Goal: Task Accomplishment & Management: Manage account settings

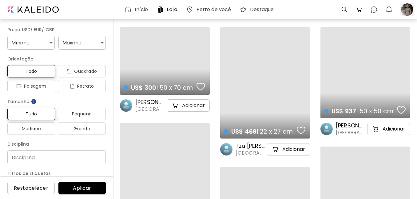
click at [412, 10] on div at bounding box center [408, 10] width 14 height 14
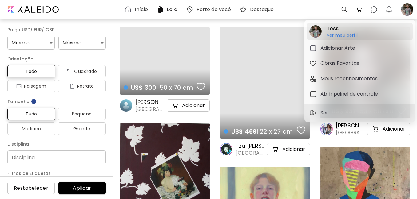
click at [341, 32] on h6 "Ver meu perfil" at bounding box center [342, 35] width 31 height 6
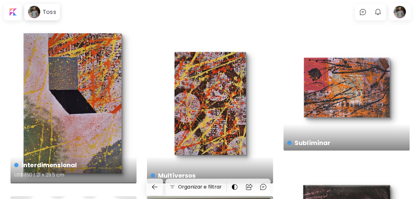
click at [99, 92] on div "Interdimensional US$ 150 | 21 x 29.5 cm" at bounding box center [73, 103] width 126 height 159
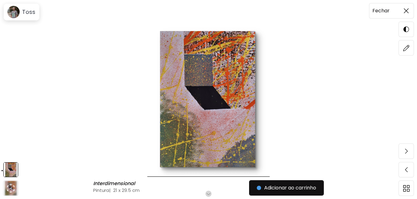
click at [404, 15] on span at bounding box center [406, 10] width 13 height 13
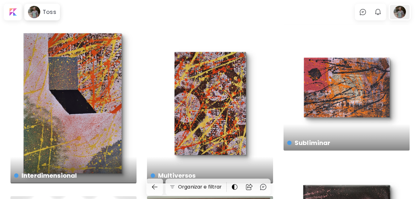
click at [396, 14] on div at bounding box center [400, 12] width 20 height 14
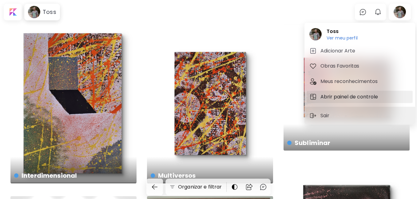
click at [347, 96] on h5 "Abrir painel de controle" at bounding box center [350, 96] width 59 height 7
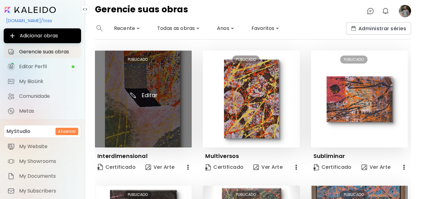
click at [152, 115] on img at bounding box center [143, 98] width 97 height 97
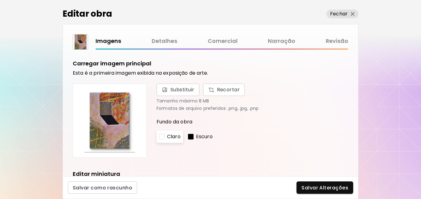
click at [228, 41] on link "Comercial" at bounding box center [223, 41] width 30 height 9
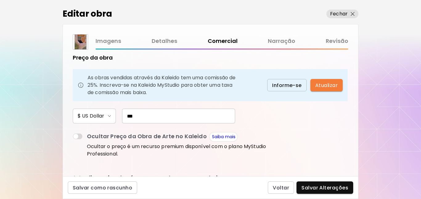
scroll to position [81, 0]
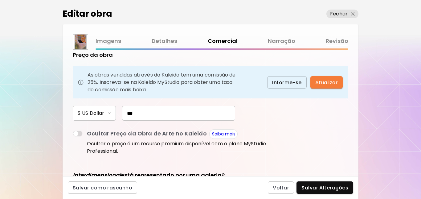
drag, startPoint x: 152, startPoint y: 114, endPoint x: 109, endPoint y: 102, distance: 45.0
click at [109, 102] on div "Preço da obra As obras vendidas através da Kaleido tem uma comissão de 25%. Ins…" at bounding box center [171, 103] width 197 height 105
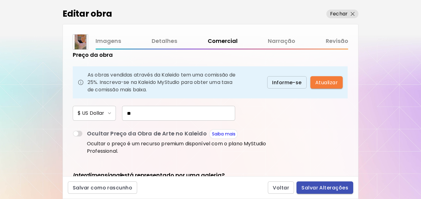
type input "**"
click at [311, 192] on button "Salvar Alterações" at bounding box center [324, 187] width 57 height 12
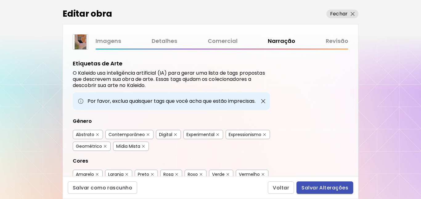
click at [323, 192] on button "Salvar Alterações" at bounding box center [324, 187] width 57 height 12
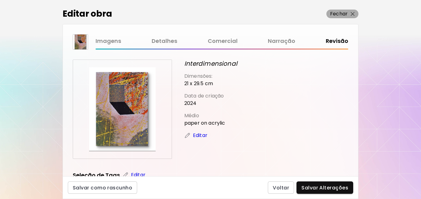
click at [352, 13] on img "button" at bounding box center [352, 14] width 4 height 4
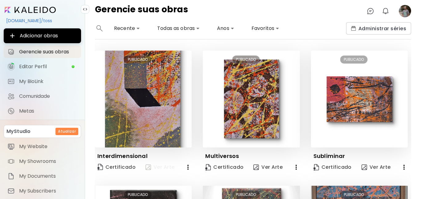
click at [167, 169] on span "Ver Arte" at bounding box center [159, 166] width 29 height 7
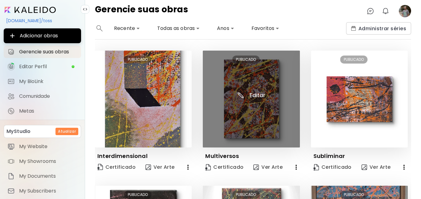
click at [236, 83] on img at bounding box center [251, 98] width 97 height 97
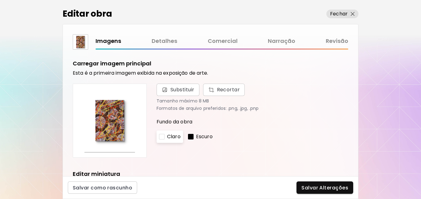
click at [223, 43] on link "Comercial" at bounding box center [223, 41] width 30 height 9
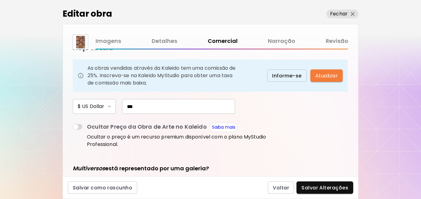
scroll to position [93, 0]
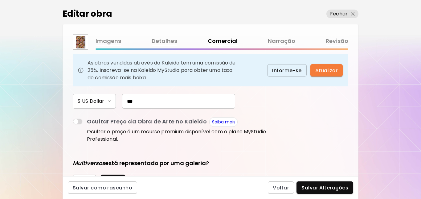
drag, startPoint x: 174, startPoint y: 101, endPoint x: 64, endPoint y: 106, distance: 109.7
click at [65, 106] on div "Esta arte está atualmente disponível para venda? Sim Não Obras de arte digitais…" at bounding box center [210, 113] width 295 height 126
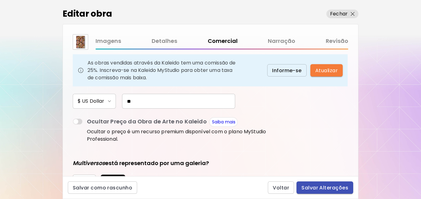
type input "**"
click at [321, 188] on span "Salvar Alterações" at bounding box center [324, 187] width 47 height 6
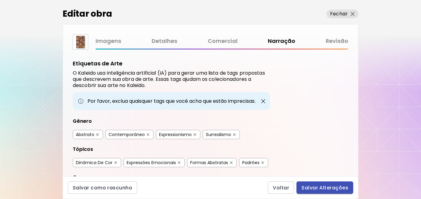
click at [326, 186] on span "Salvar Alterações" at bounding box center [324, 187] width 47 height 6
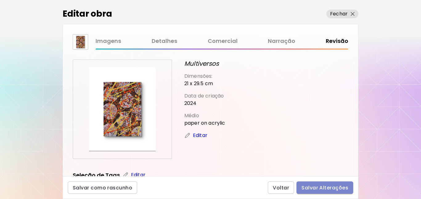
click at [321, 188] on span "Salvar Alterações" at bounding box center [324, 187] width 47 height 6
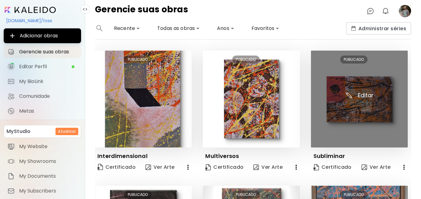
click at [349, 109] on img at bounding box center [359, 98] width 97 height 97
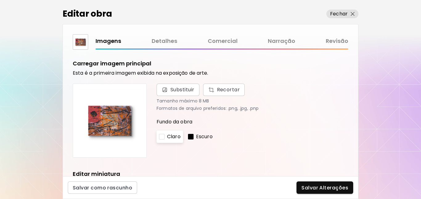
click at [225, 42] on link "Comercial" at bounding box center [223, 41] width 30 height 9
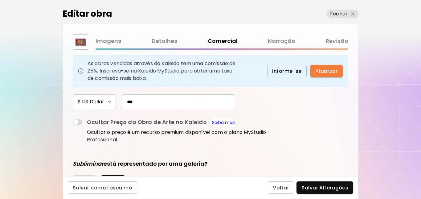
scroll to position [94, 0]
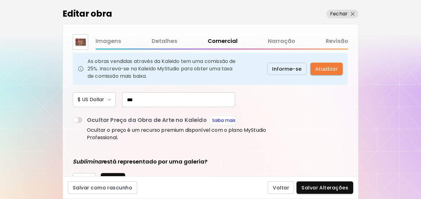
drag, startPoint x: 162, startPoint y: 99, endPoint x: 111, endPoint y: 100, distance: 50.5
click at [111, 100] on div "$ US Dollar ***" at bounding box center [171, 99] width 197 height 15
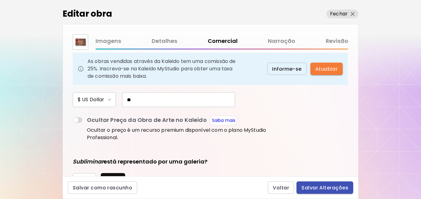
type input "**"
click at [313, 184] on span "Salvar Alterações" at bounding box center [324, 187] width 47 height 6
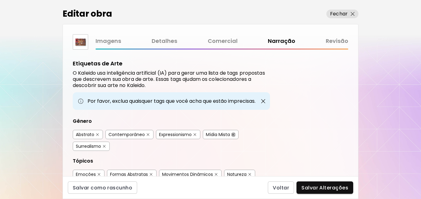
click at [233, 136] on button "button" at bounding box center [233, 134] width 5 height 5
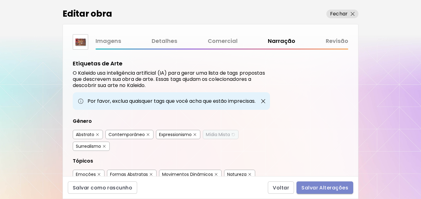
click at [329, 189] on span "Salvar Alterações" at bounding box center [324, 187] width 47 height 6
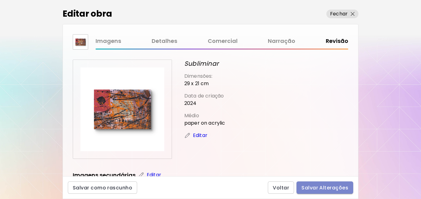
click at [326, 185] on span "Salvar Alterações" at bounding box center [324, 187] width 47 height 6
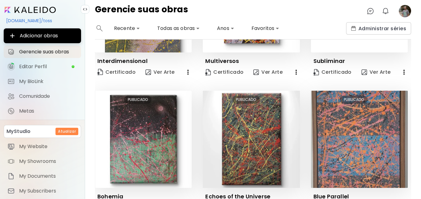
scroll to position [139, 0]
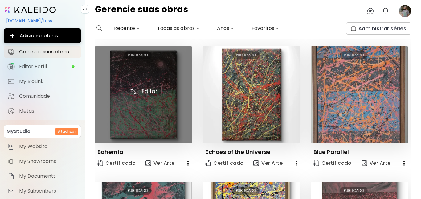
click at [142, 86] on img at bounding box center [143, 94] width 97 height 97
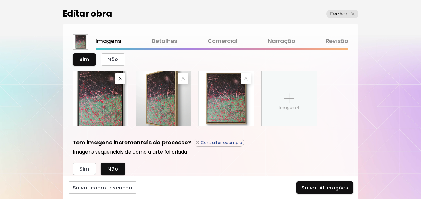
scroll to position [246, 0]
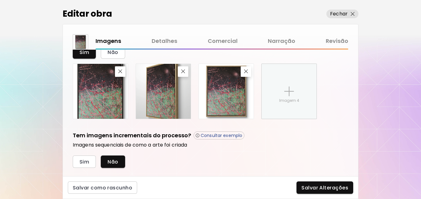
click at [230, 42] on link "Comercial" at bounding box center [223, 41] width 30 height 9
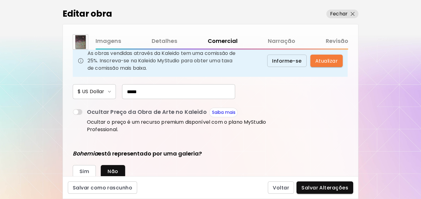
scroll to position [107, 0]
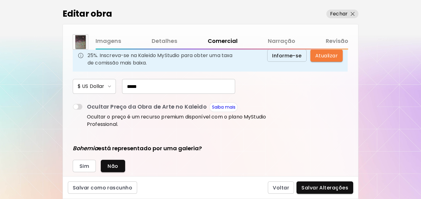
drag, startPoint x: 120, startPoint y: 87, endPoint x: 85, endPoint y: 87, distance: 35.4
click at [85, 87] on div "$ US Dollar *****" at bounding box center [171, 86] width 197 height 15
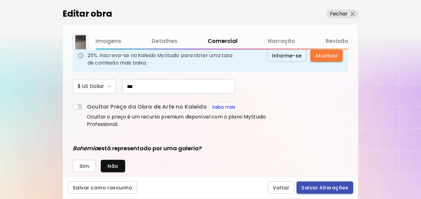
type input "***"
click at [310, 188] on span "Salvar Alterações" at bounding box center [324, 187] width 47 height 6
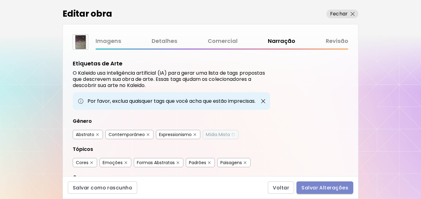
click at [315, 189] on span "Salvar Alterações" at bounding box center [324, 187] width 47 height 6
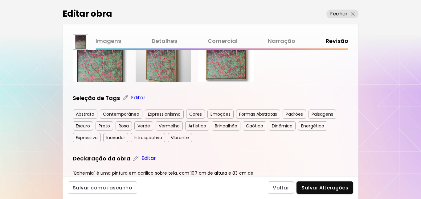
scroll to position [176, 0]
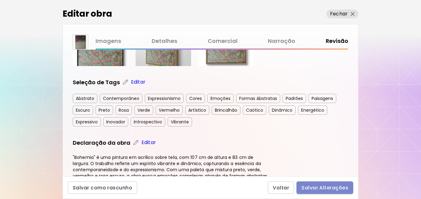
click at [324, 186] on span "Salvar Alterações" at bounding box center [324, 187] width 47 height 6
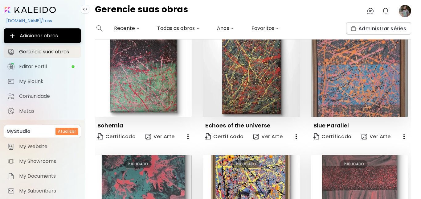
scroll to position [175, 0]
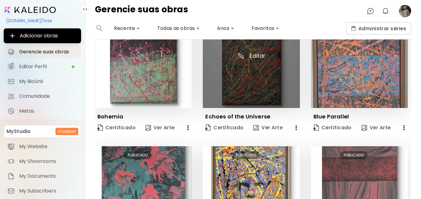
click at [259, 85] on img at bounding box center [251, 59] width 97 height 97
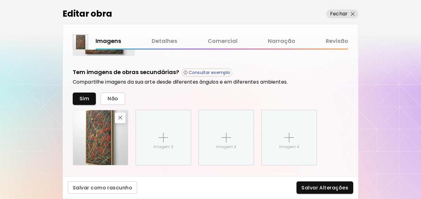
scroll to position [207, 0]
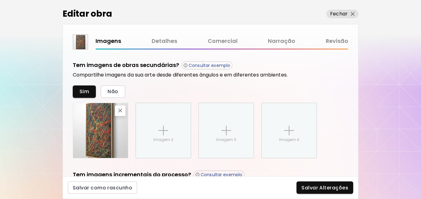
click at [222, 43] on link "Comercial" at bounding box center [223, 41] width 30 height 9
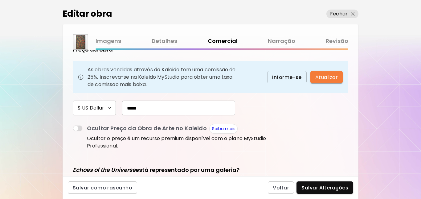
scroll to position [88, 0]
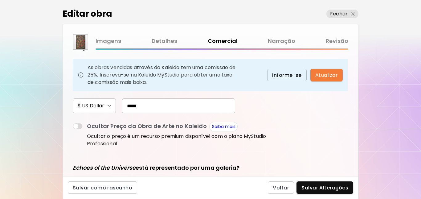
drag, startPoint x: 140, startPoint y: 109, endPoint x: 63, endPoint y: 111, distance: 77.3
click at [66, 111] on div "Esta arte está atualmente disponível para venda? Sim Não Obras de arte digitais…" at bounding box center [210, 113] width 295 height 126
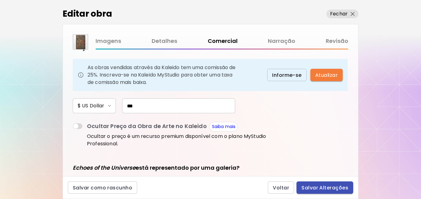
type input "***"
click at [345, 186] on span "Salvar Alterações" at bounding box center [324, 187] width 47 height 6
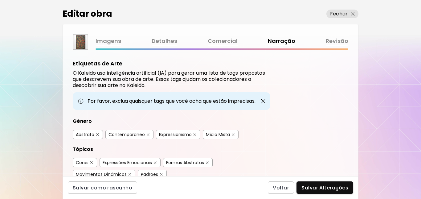
click at [332, 194] on div "Salvar como rascunho Voltar Salvar Alterações" at bounding box center [211, 187] width 296 height 23
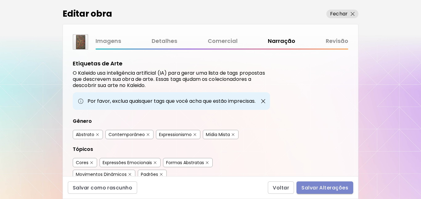
click at [334, 192] on button "Salvar Alterações" at bounding box center [324, 187] width 57 height 12
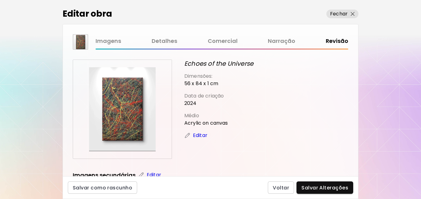
click at [282, 42] on link "Narração" at bounding box center [281, 41] width 27 height 9
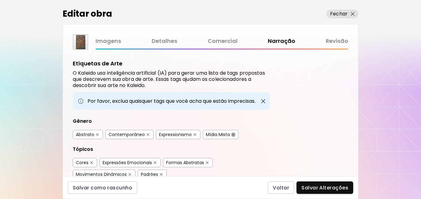
click at [234, 135] on img "button" at bounding box center [233, 134] width 3 height 3
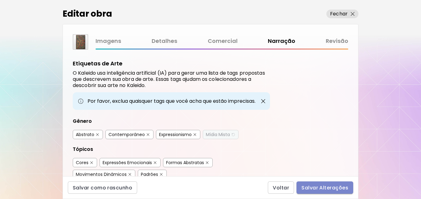
click at [321, 188] on span "Salvar Alterações" at bounding box center [324, 187] width 47 height 6
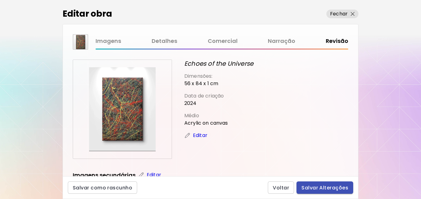
click at [321, 188] on span "Salvar Alterações" at bounding box center [324, 187] width 47 height 6
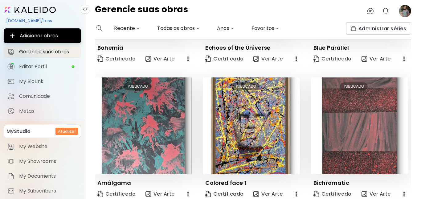
scroll to position [241, 0]
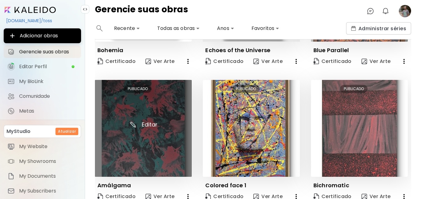
click at [152, 127] on img at bounding box center [143, 128] width 97 height 97
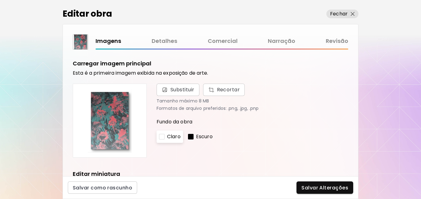
click at [224, 42] on link "Comercial" at bounding box center [223, 41] width 30 height 9
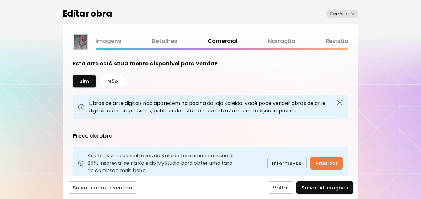
click at [280, 41] on link "Narração" at bounding box center [281, 41] width 27 height 9
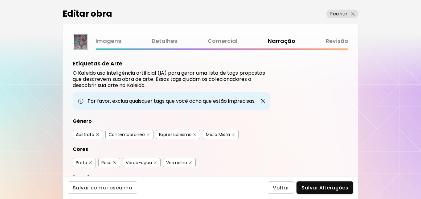
click at [225, 42] on link "Comercial" at bounding box center [223, 41] width 30 height 9
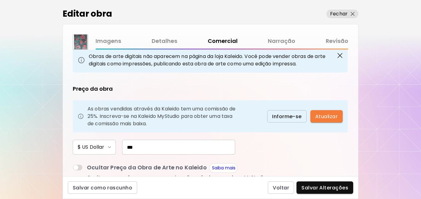
scroll to position [91, 0]
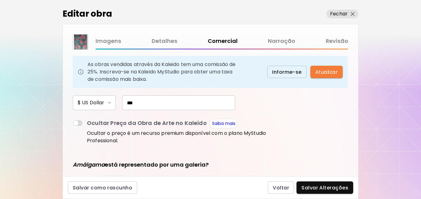
drag, startPoint x: 155, startPoint y: 102, endPoint x: 98, endPoint y: 111, distance: 58.3
click at [99, 111] on div "Preço da obra As obras vendidas através da Kaleido tem uma comissão de 25%. Ins…" at bounding box center [171, 92] width 197 height 105
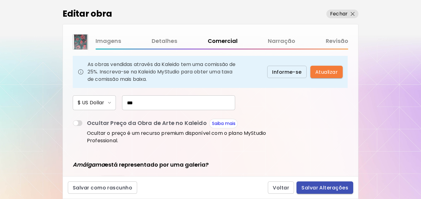
type input "***"
click at [313, 193] on button "Salvar Alterações" at bounding box center [324, 187] width 57 height 12
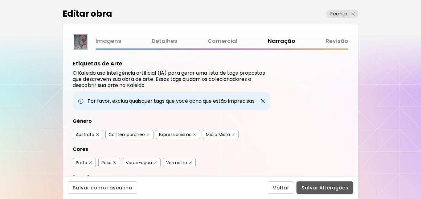
click at [317, 190] on span "Salvar Alterações" at bounding box center [324, 187] width 47 height 6
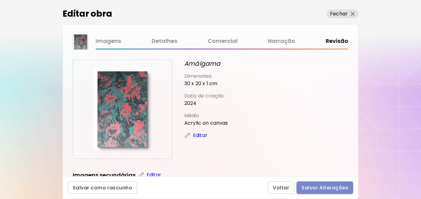
click at [328, 184] on span "Salvar Alterações" at bounding box center [324, 187] width 47 height 6
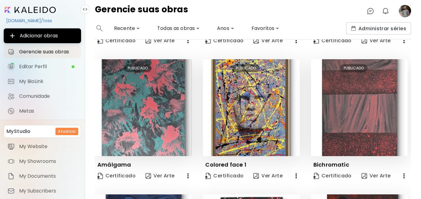
scroll to position [274, 0]
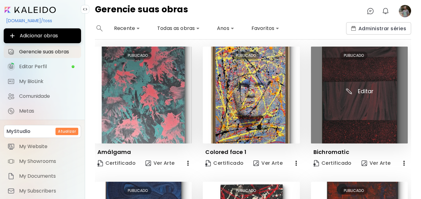
click at [351, 106] on img at bounding box center [359, 94] width 97 height 97
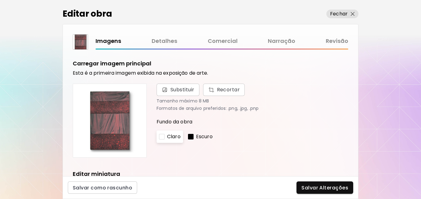
click at [229, 43] on link "Comercial" at bounding box center [223, 41] width 30 height 9
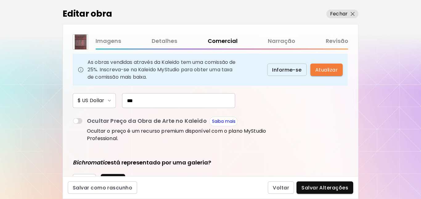
scroll to position [96, 0]
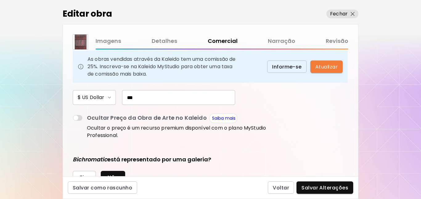
drag, startPoint x: 127, startPoint y: 109, endPoint x: 68, endPoint y: 115, distance: 59.7
click at [68, 115] on div "Esta arte está atualmente disponível para venda? Sim Não Obras de arte digitais…" at bounding box center [210, 113] width 295 height 126
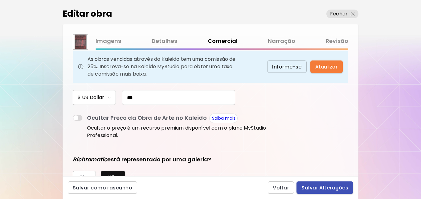
type input "***"
click at [320, 183] on button "Salvar Alterações" at bounding box center [324, 187] width 57 height 12
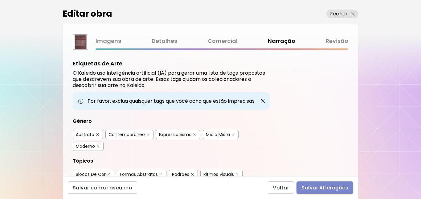
click at [320, 183] on button "Salvar Alterações" at bounding box center [324, 187] width 57 height 12
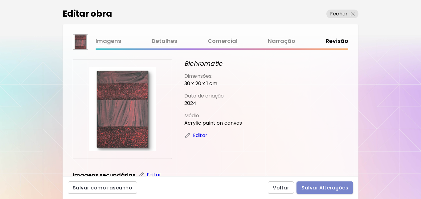
click at [308, 182] on button "Salvar Alterações" at bounding box center [324, 187] width 57 height 12
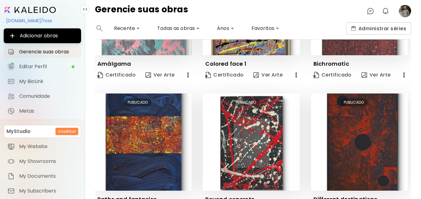
scroll to position [364, 0]
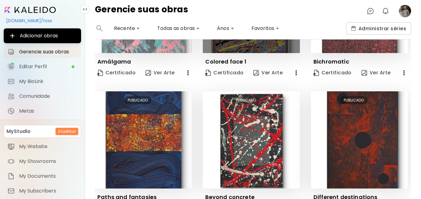
click at [250, 45] on img at bounding box center [251, 4] width 97 height 97
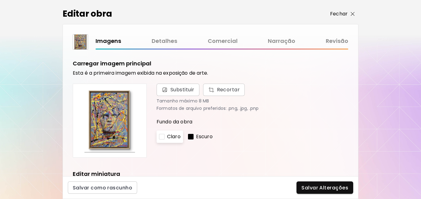
click at [353, 11] on span "Fechar" at bounding box center [342, 13] width 25 height 7
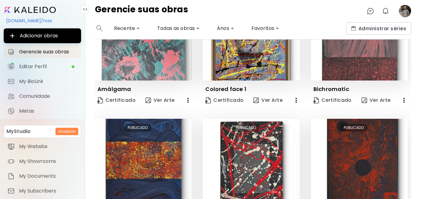
scroll to position [339, 0]
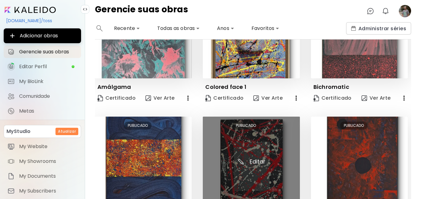
click at [240, 144] on img at bounding box center [251, 164] width 97 height 97
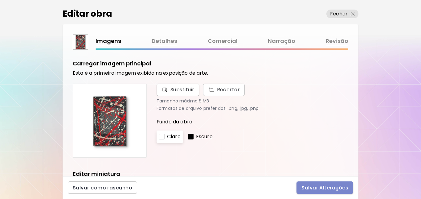
click at [312, 189] on span "Salvar Alterações" at bounding box center [324, 187] width 47 height 6
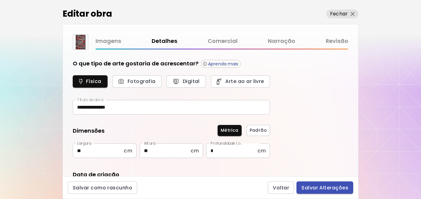
type input "********"
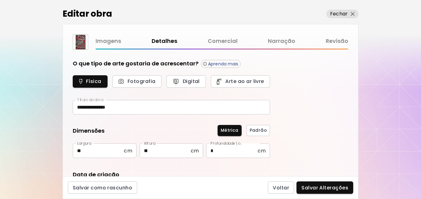
click at [221, 41] on link "Comercial" at bounding box center [223, 41] width 30 height 9
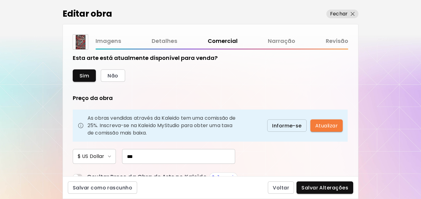
drag, startPoint x: 143, startPoint y: 166, endPoint x: 112, endPoint y: 171, distance: 31.3
click at [115, 171] on div "Preço da obra As obras vendidas através da Kaleido tem uma comissão de 25%. Ins…" at bounding box center [171, 146] width 197 height 105
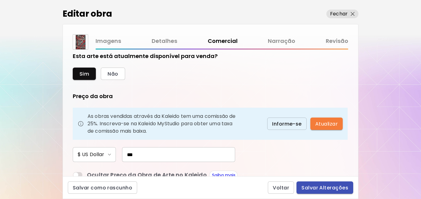
type input "***"
click at [319, 190] on span "Salvar Alterações" at bounding box center [324, 187] width 47 height 6
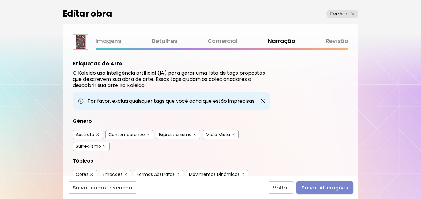
click at [326, 187] on span "Salvar Alterações" at bounding box center [324, 187] width 47 height 6
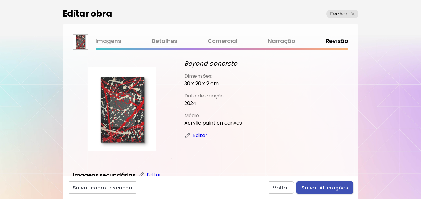
click at [326, 187] on span "Salvar Alterações" at bounding box center [324, 187] width 47 height 6
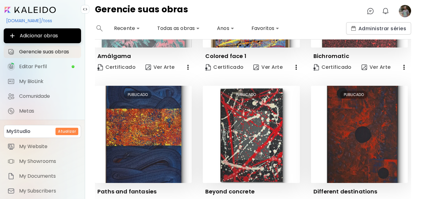
scroll to position [378, 0]
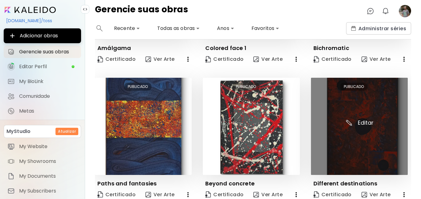
click at [353, 135] on img at bounding box center [359, 126] width 97 height 97
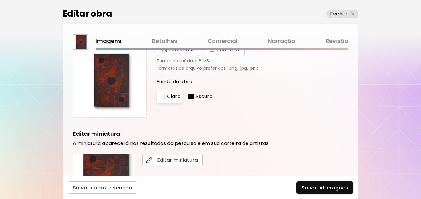
scroll to position [28, 0]
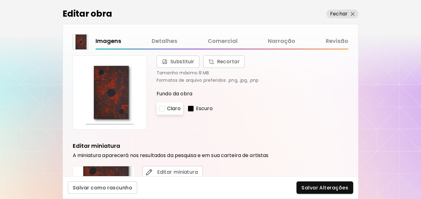
click at [230, 44] on link "Comercial" at bounding box center [223, 41] width 30 height 9
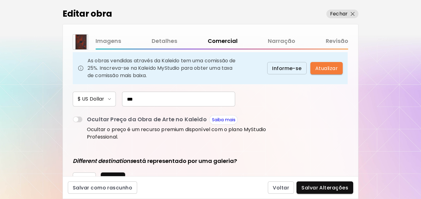
scroll to position [86, 0]
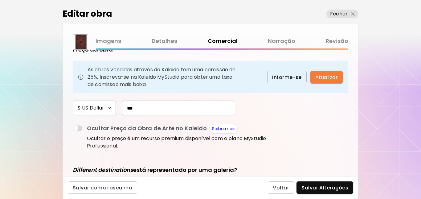
drag, startPoint x: 142, startPoint y: 118, endPoint x: 82, endPoint y: 128, distance: 60.3
click at [82, 128] on div "Preço da obra As obras vendidas através da Kaleido tem uma comissão de 25%. Ins…" at bounding box center [171, 98] width 197 height 105
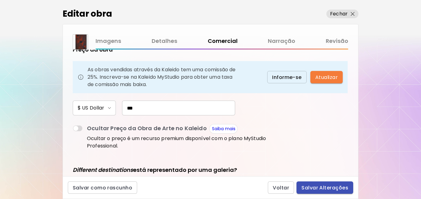
type input "***"
click at [329, 185] on span "Salvar Alterações" at bounding box center [324, 187] width 47 height 6
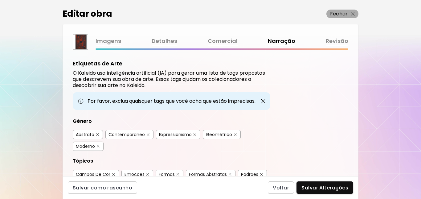
click at [352, 15] on img "button" at bounding box center [352, 14] width 4 height 4
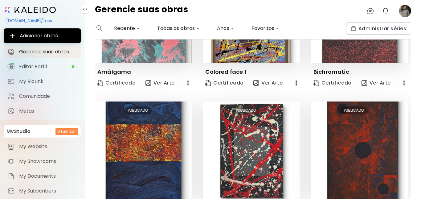
scroll to position [403, 0]
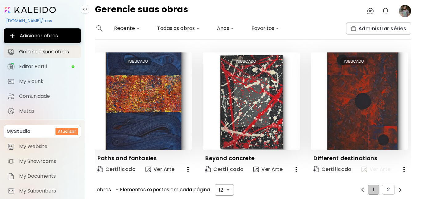
click at [383, 166] on span "Ver Arte" at bounding box center [375, 169] width 29 height 7
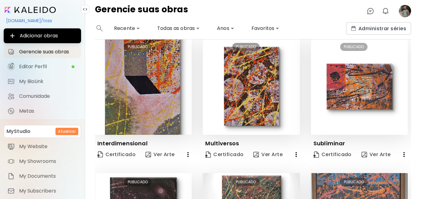
scroll to position [0, 0]
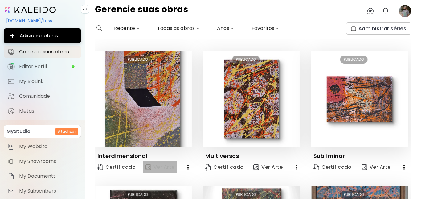
click at [158, 168] on span "Ver Arte" at bounding box center [159, 166] width 29 height 7
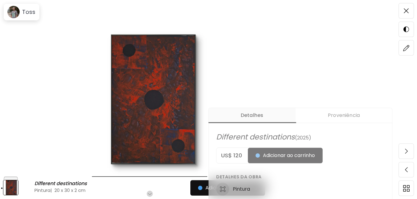
scroll to position [140, 0]
click at [406, 11] on img at bounding box center [406, 10] width 5 height 5
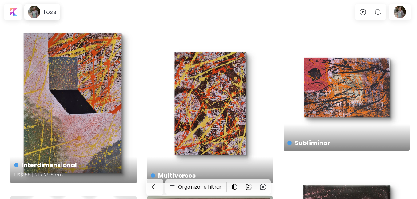
click at [89, 76] on div "Interdimensional US$ 56 | 21 x 29.5 cm" at bounding box center [73, 103] width 126 height 159
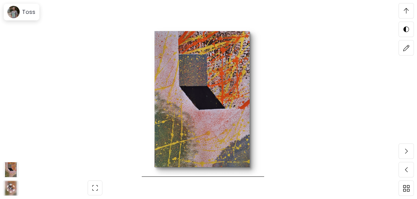
scroll to position [887, 0]
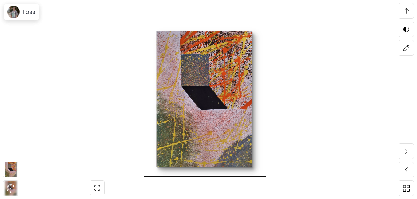
click at [276, 124] on img at bounding box center [205, 99] width 359 height 154
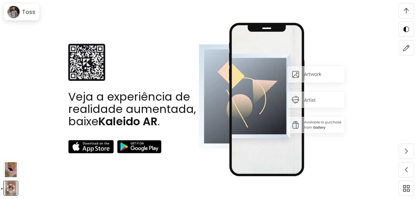
scroll to position [1146, 0]
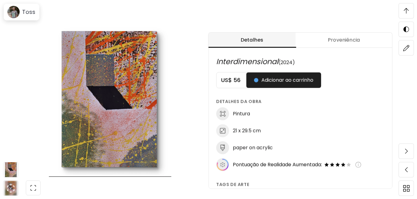
scroll to position [280, 0]
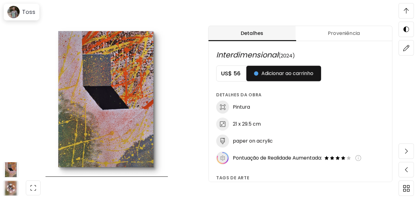
click at [411, 9] on span at bounding box center [406, 10] width 13 height 13
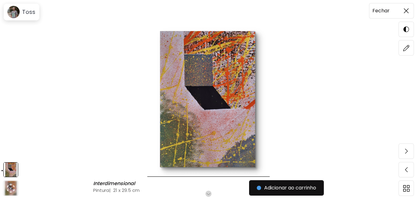
scroll to position [0, 0]
click at [411, 14] on span at bounding box center [406, 10] width 13 height 13
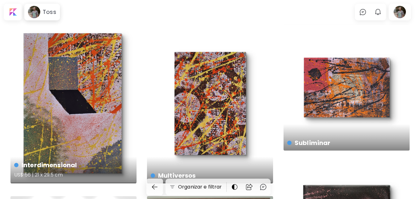
click at [97, 103] on div "Interdimensional US$ 56 | 21 x 29.5 cm" at bounding box center [73, 103] width 126 height 159
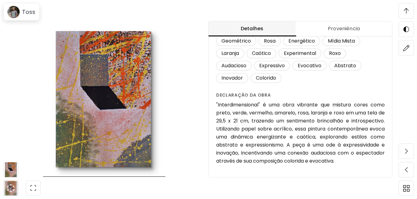
scroll to position [155, 0]
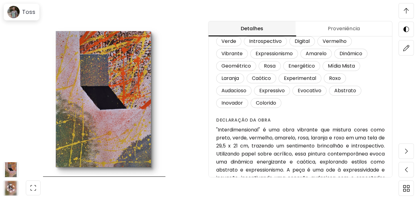
click at [405, 10] on img at bounding box center [406, 11] width 5 height 6
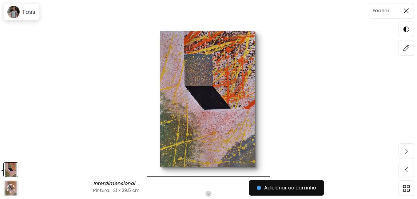
scroll to position [0, 0]
click at [25, 9] on h6 "Toss" at bounding box center [29, 11] width 14 height 7
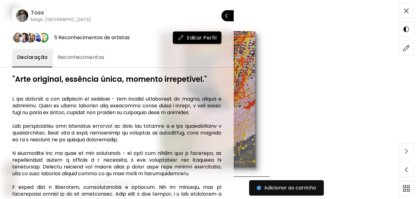
click at [34, 14] on h6 "Toss" at bounding box center [61, 12] width 60 height 7
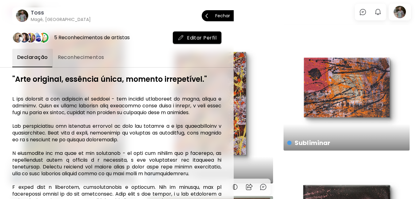
click at [224, 20] on span "Fechar" at bounding box center [218, 15] width 25 height 13
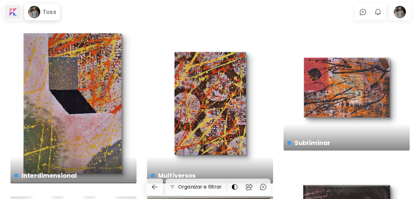
click at [12, 12] on div at bounding box center [13, 12] width 16 height 14
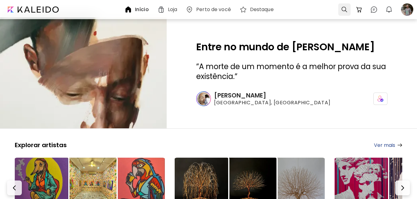
click at [346, 9] on div at bounding box center [345, 9] width 12 height 12
